Goal: Check status: Check status

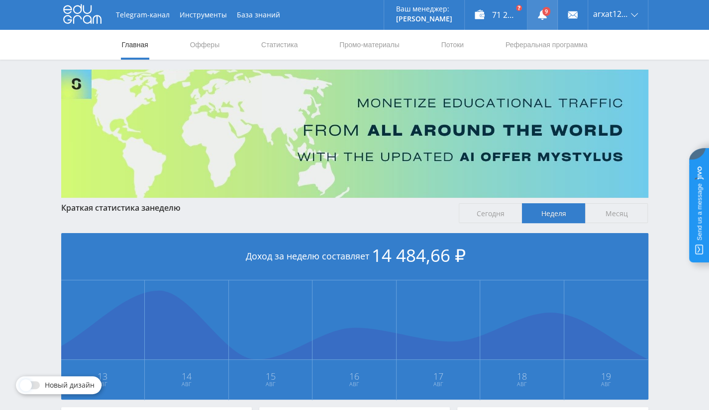
click at [540, 9] on link at bounding box center [542, 15] width 30 height 30
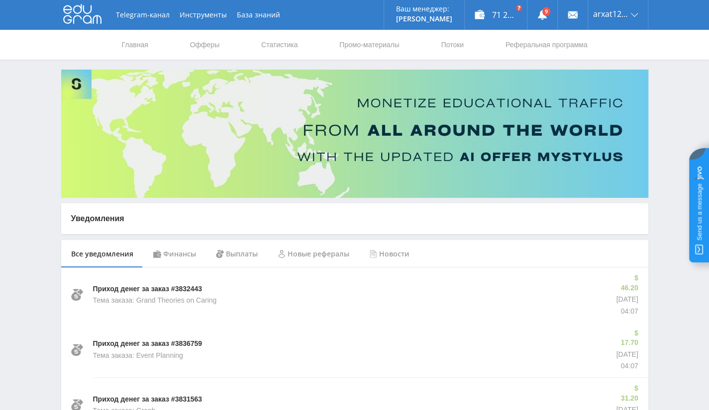
click at [166, 253] on div "Финансы" at bounding box center [174, 254] width 63 height 28
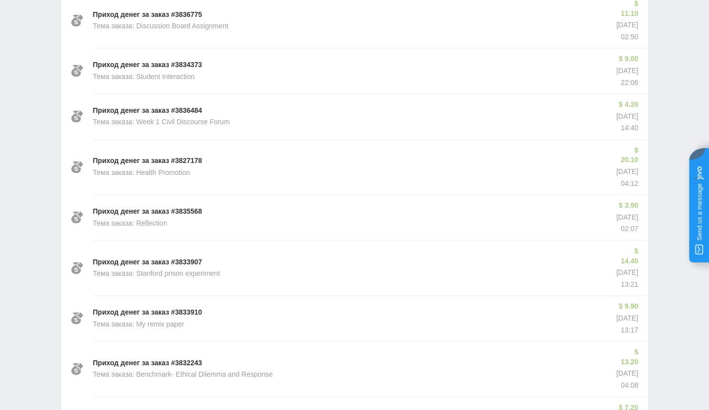
scroll to position [612, 0]
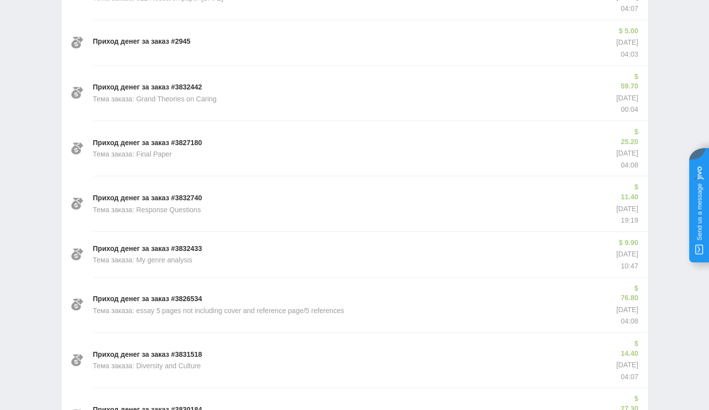
scroll to position [1295, 0]
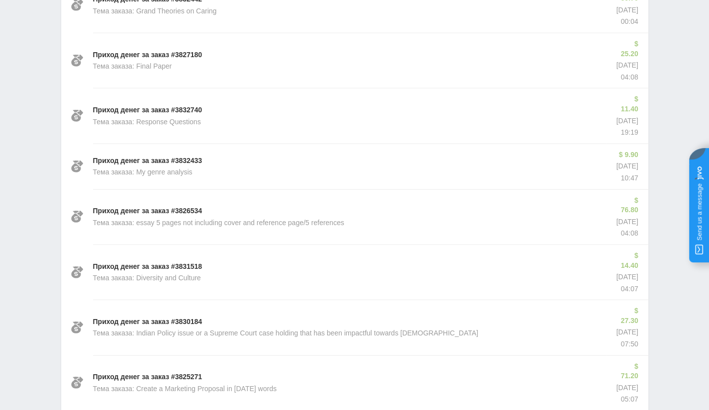
scroll to position [1345, 0]
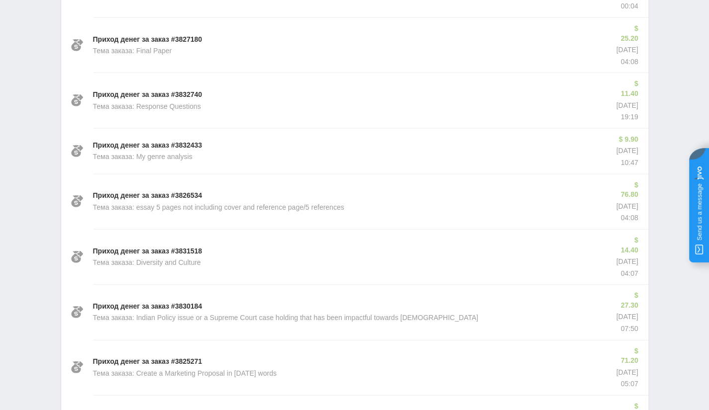
drag, startPoint x: 101, startPoint y: 299, endPoint x: 227, endPoint y: 313, distance: 127.6
drag, startPoint x: 628, startPoint y: 295, endPoint x: 124, endPoint y: 299, distance: 504.0
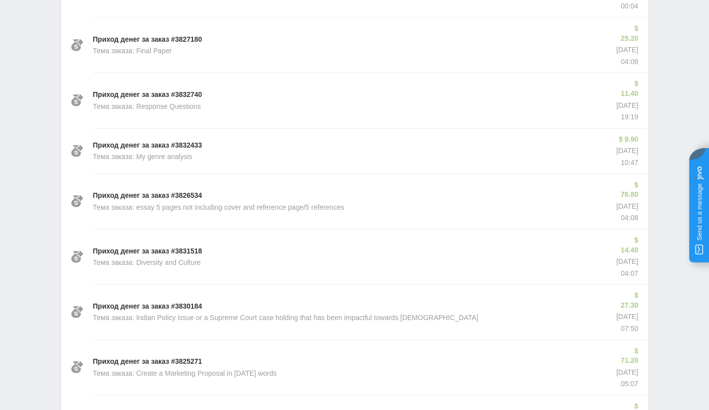
drag, startPoint x: 633, startPoint y: 320, endPoint x: 608, endPoint y: 297, distance: 34.2
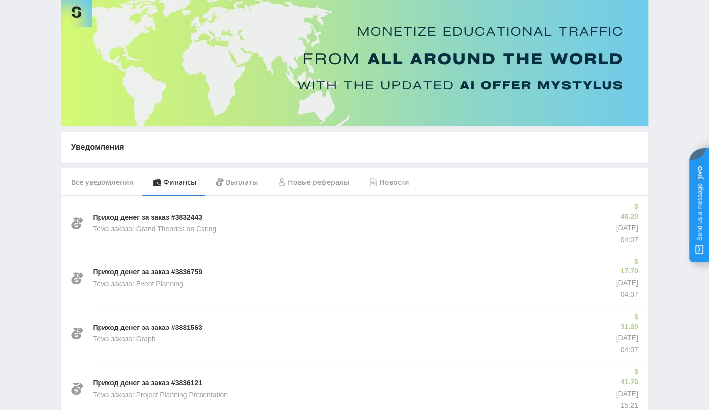
scroll to position [0, 0]
